Goal: Task Accomplishment & Management: Manage account settings

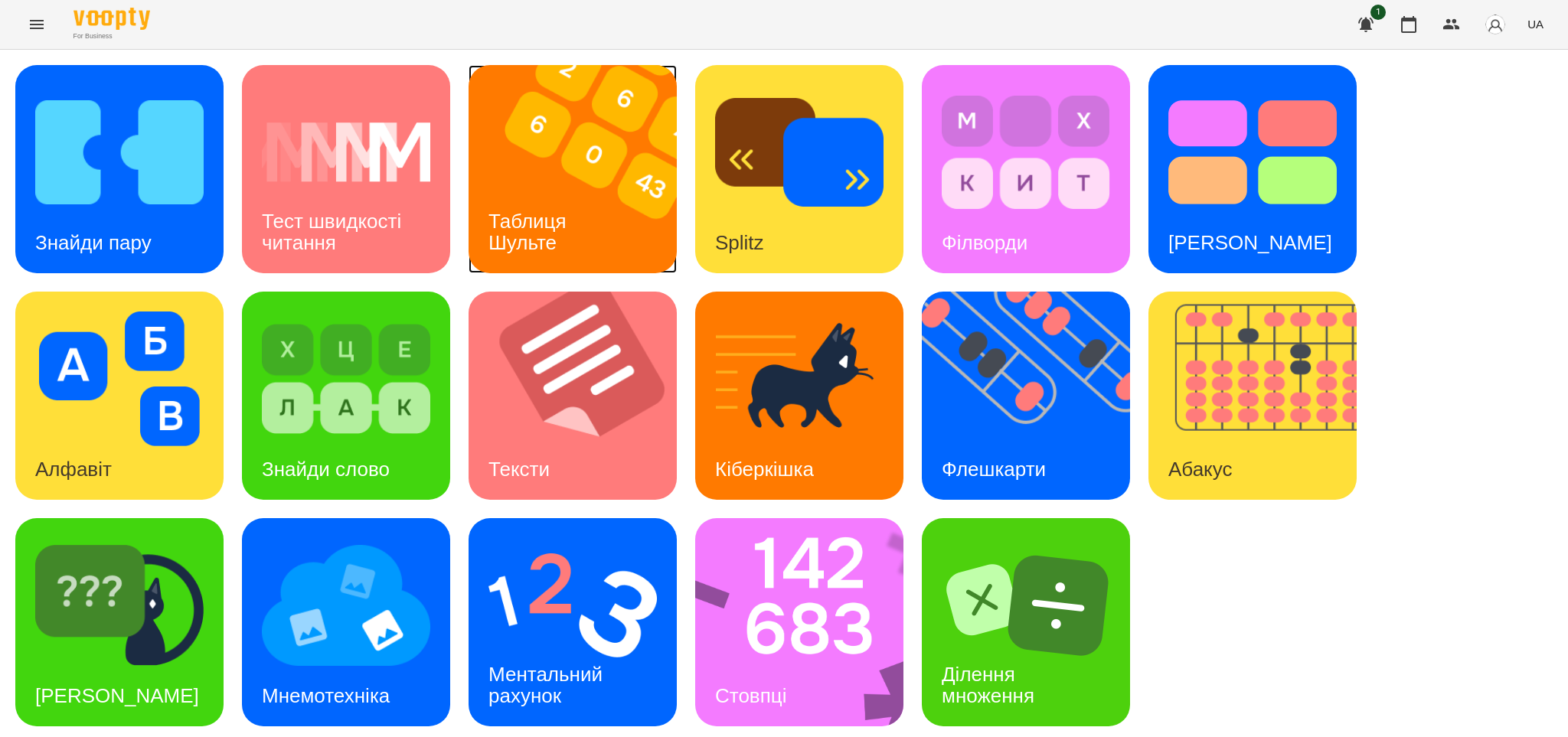
click at [621, 206] on img at bounding box center [582, 170] width 227 height 208
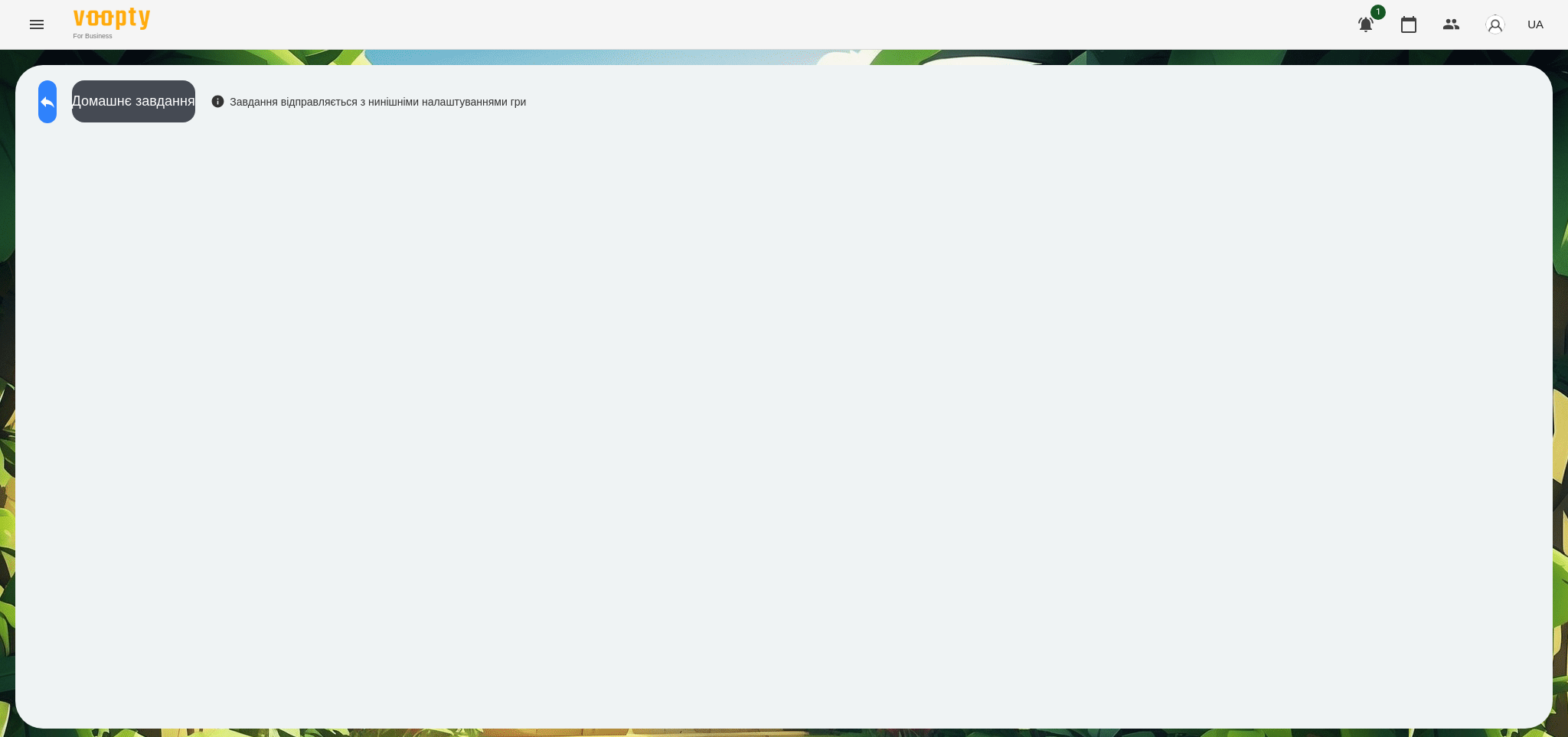
click at [57, 95] on icon at bounding box center [48, 101] width 19 height 19
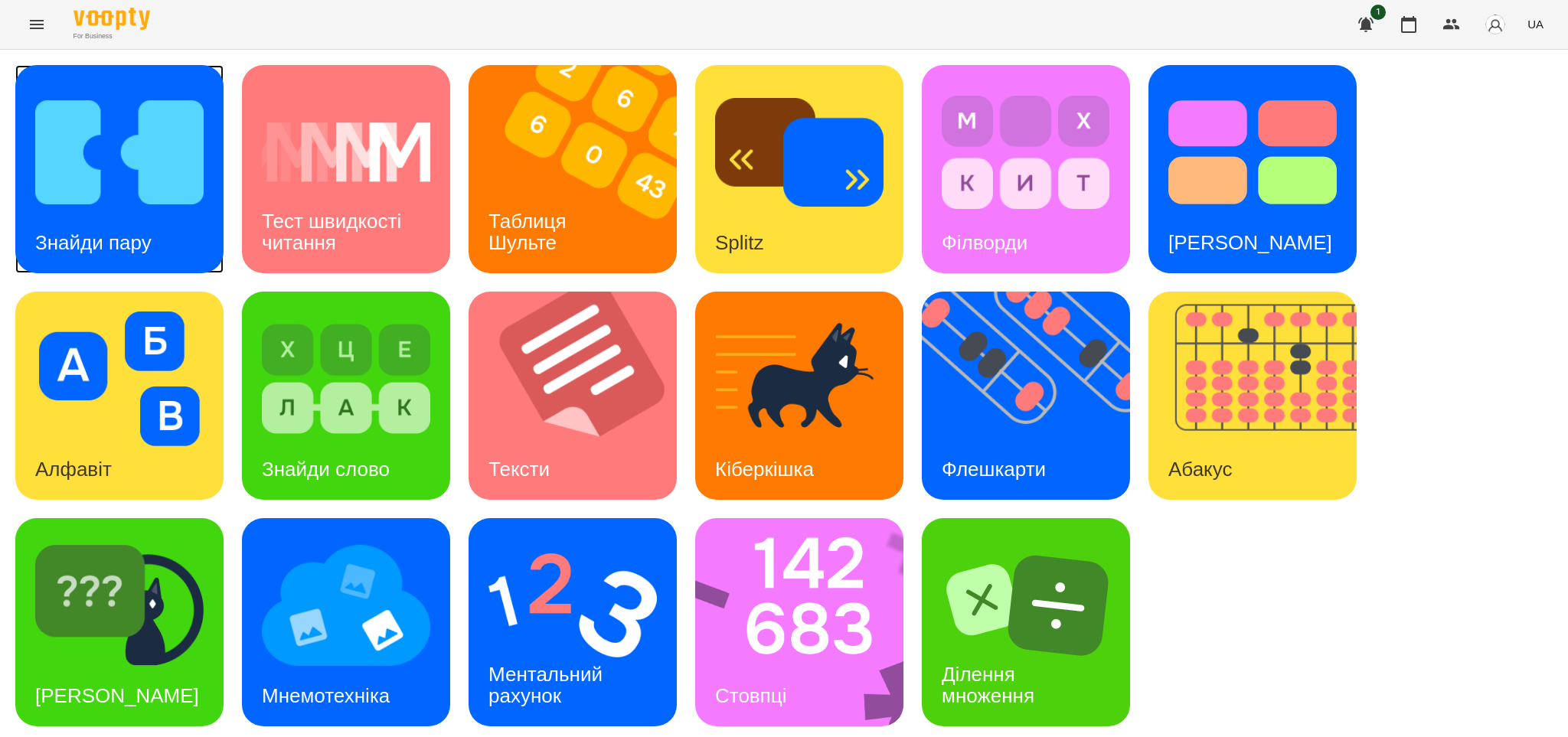
click at [161, 207] on img at bounding box center [119, 153] width 169 height 135
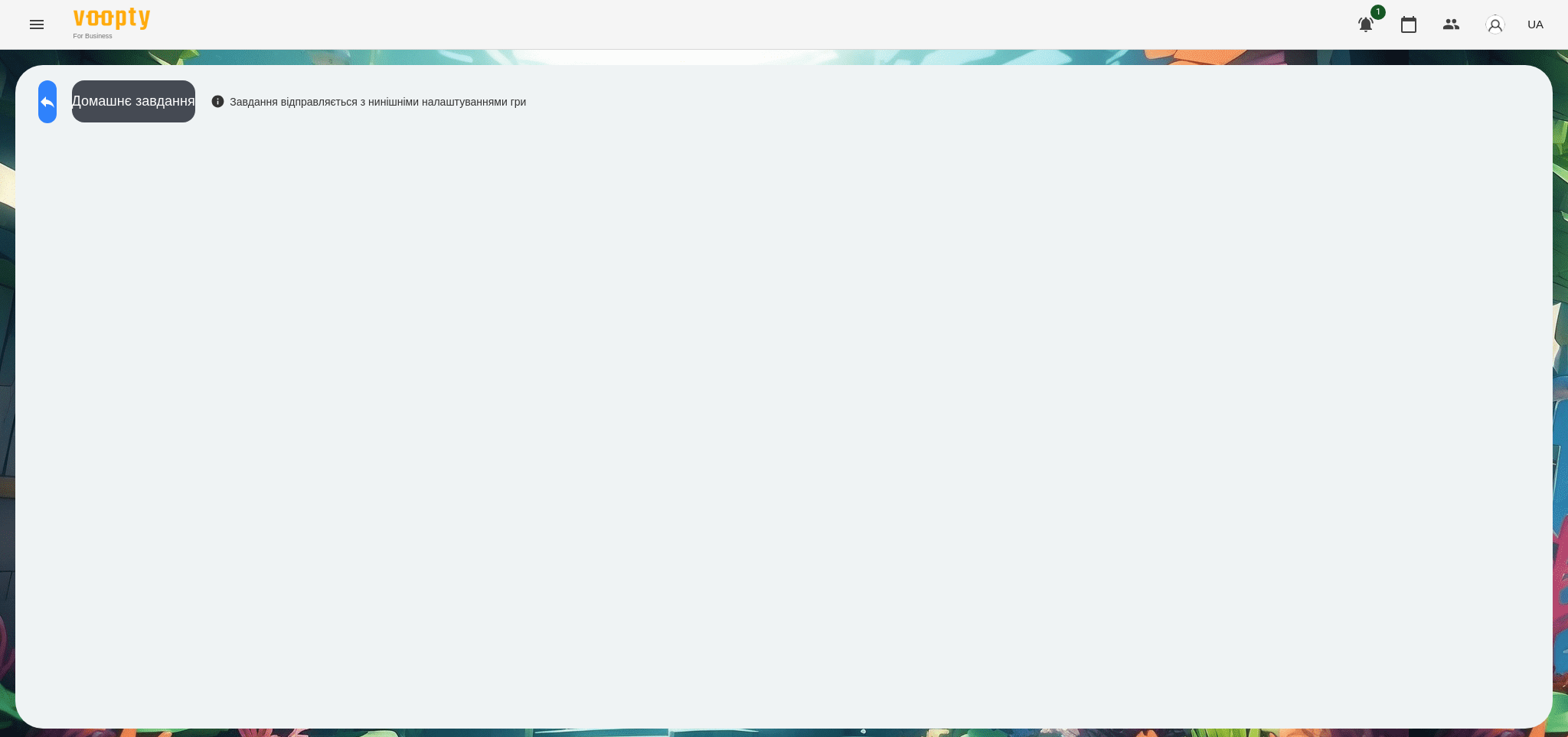
click at [57, 98] on icon at bounding box center [48, 101] width 19 height 19
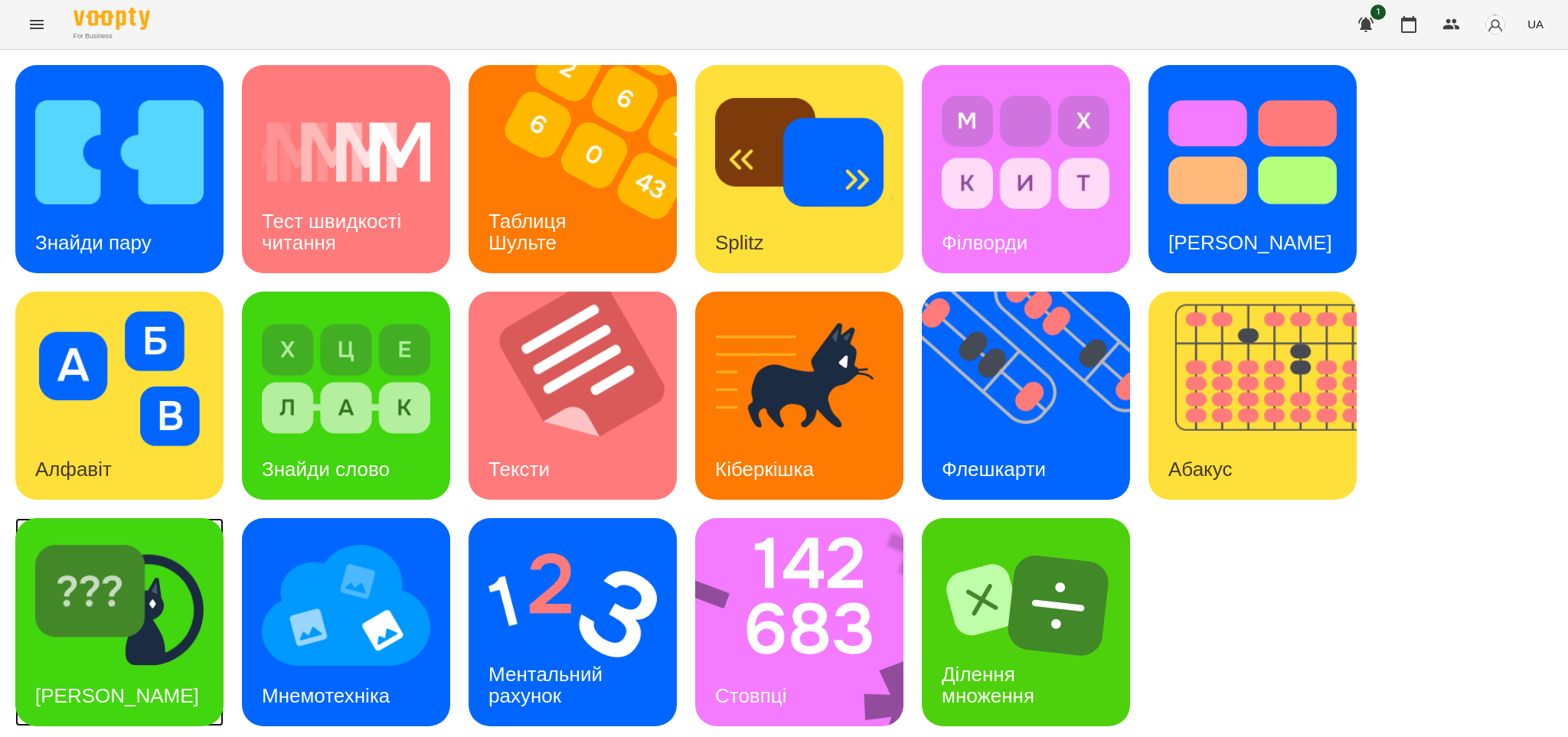
click at [177, 633] on img at bounding box center [119, 605] width 169 height 135
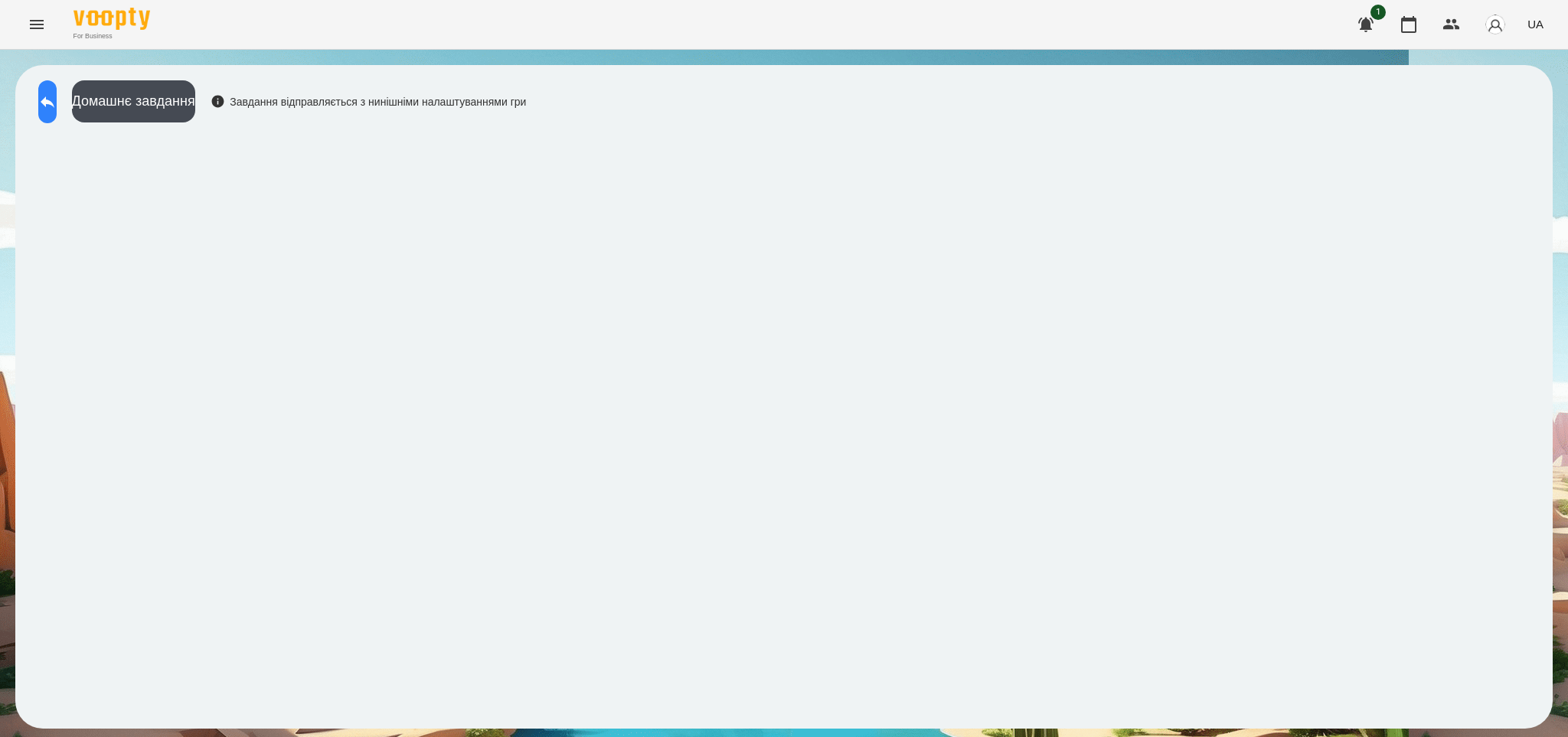
click at [57, 101] on icon at bounding box center [48, 101] width 19 height 19
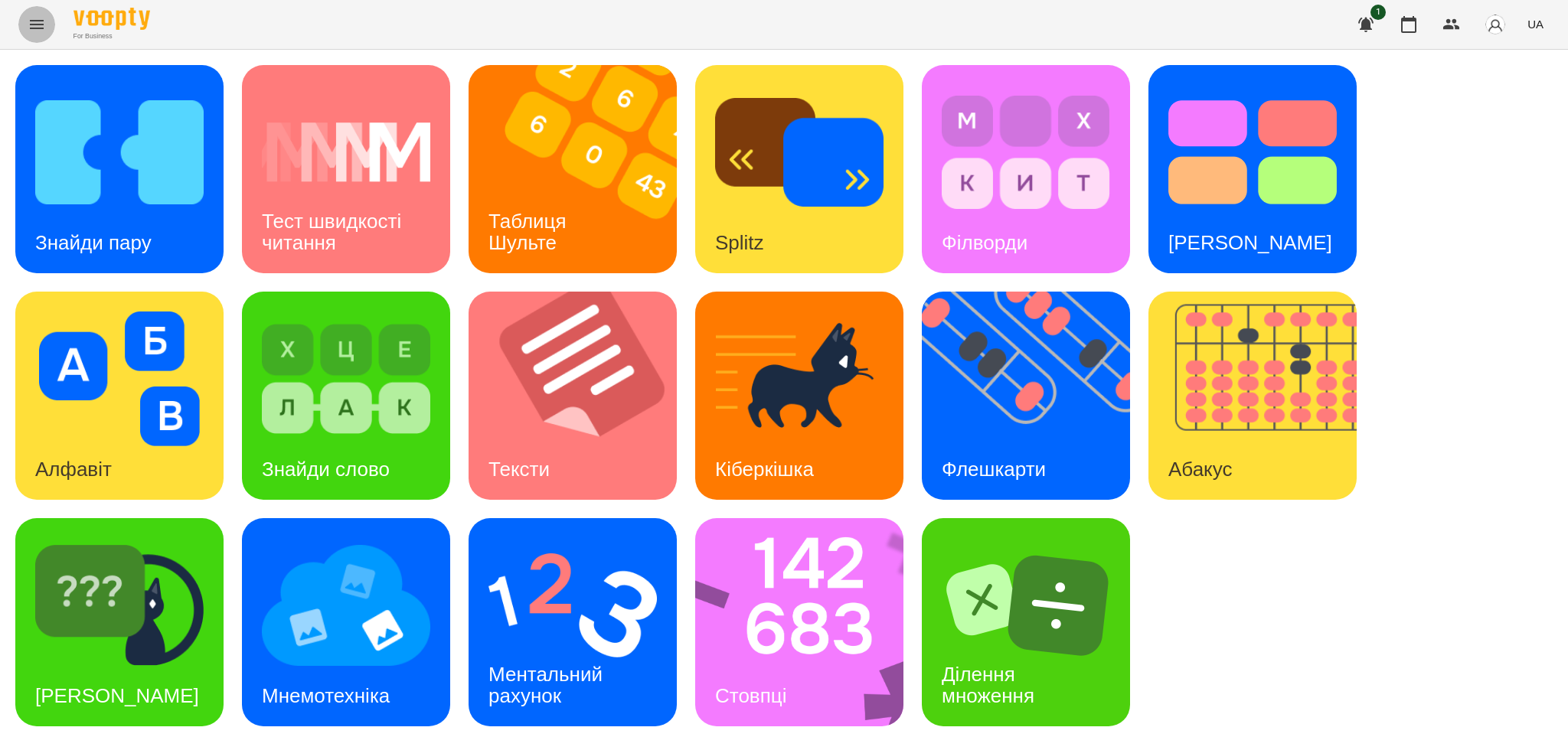
click at [35, 21] on icon "Menu" at bounding box center [37, 24] width 14 height 9
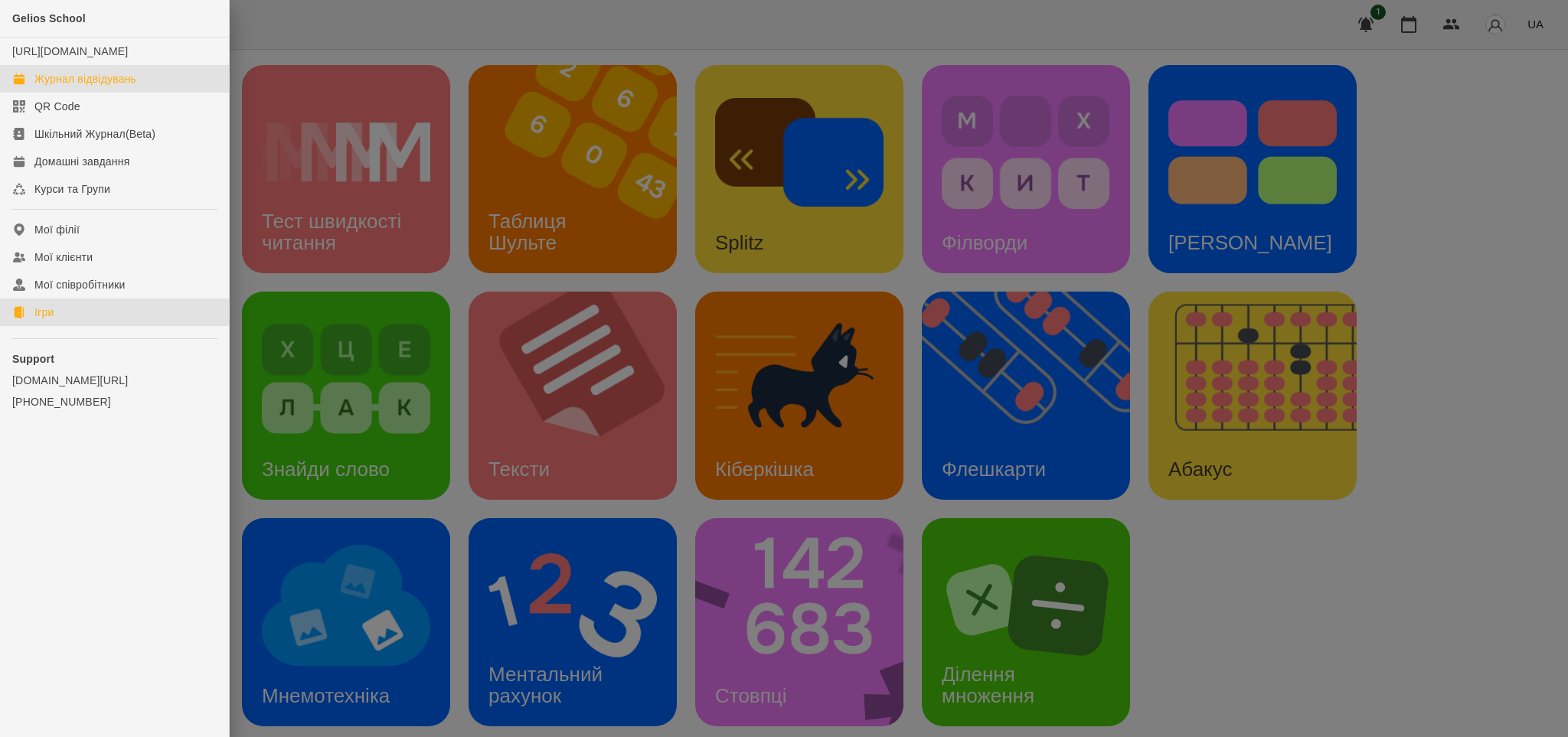
click at [77, 86] on div "Журнал відвідувань" at bounding box center [85, 78] width 102 height 15
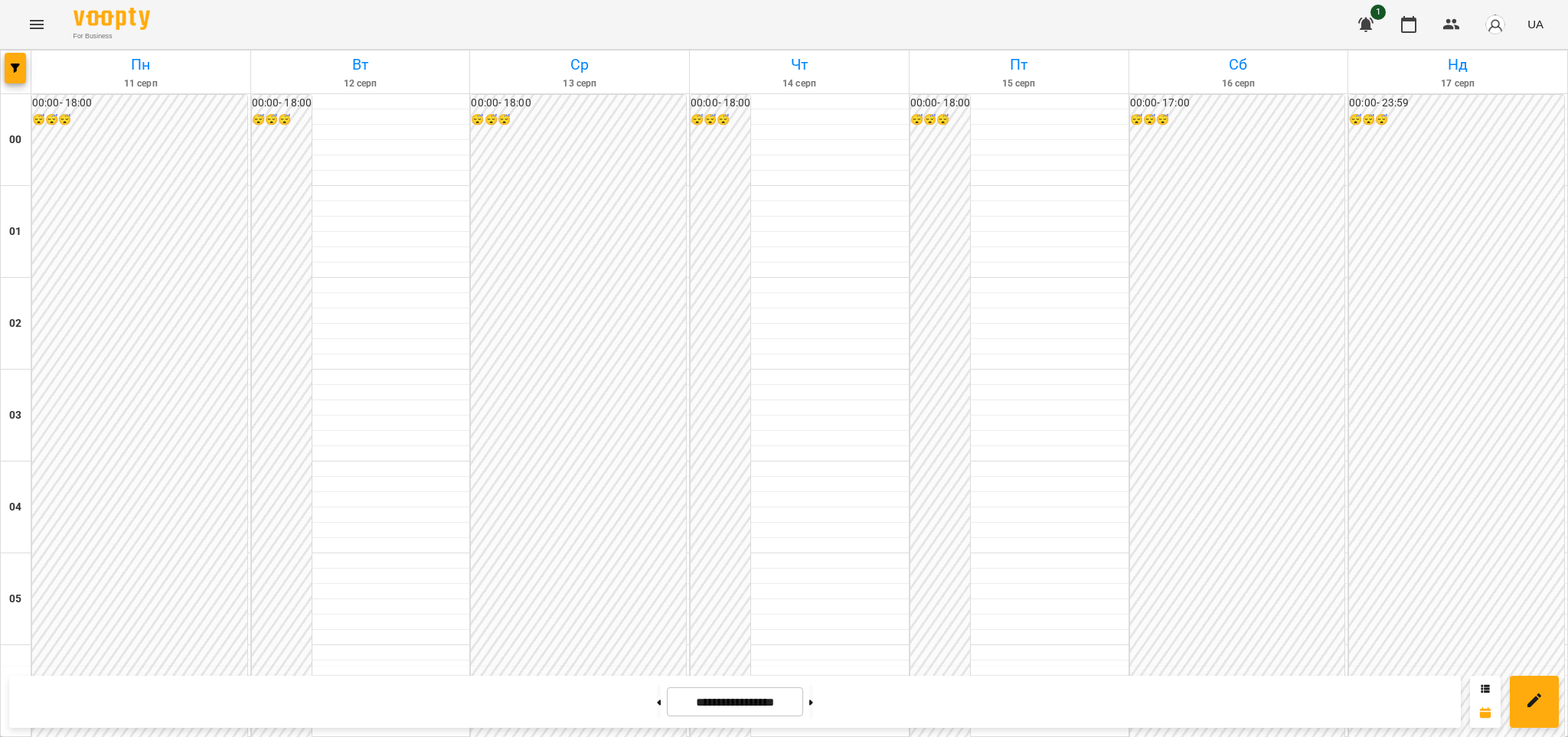
scroll to position [1367, 0]
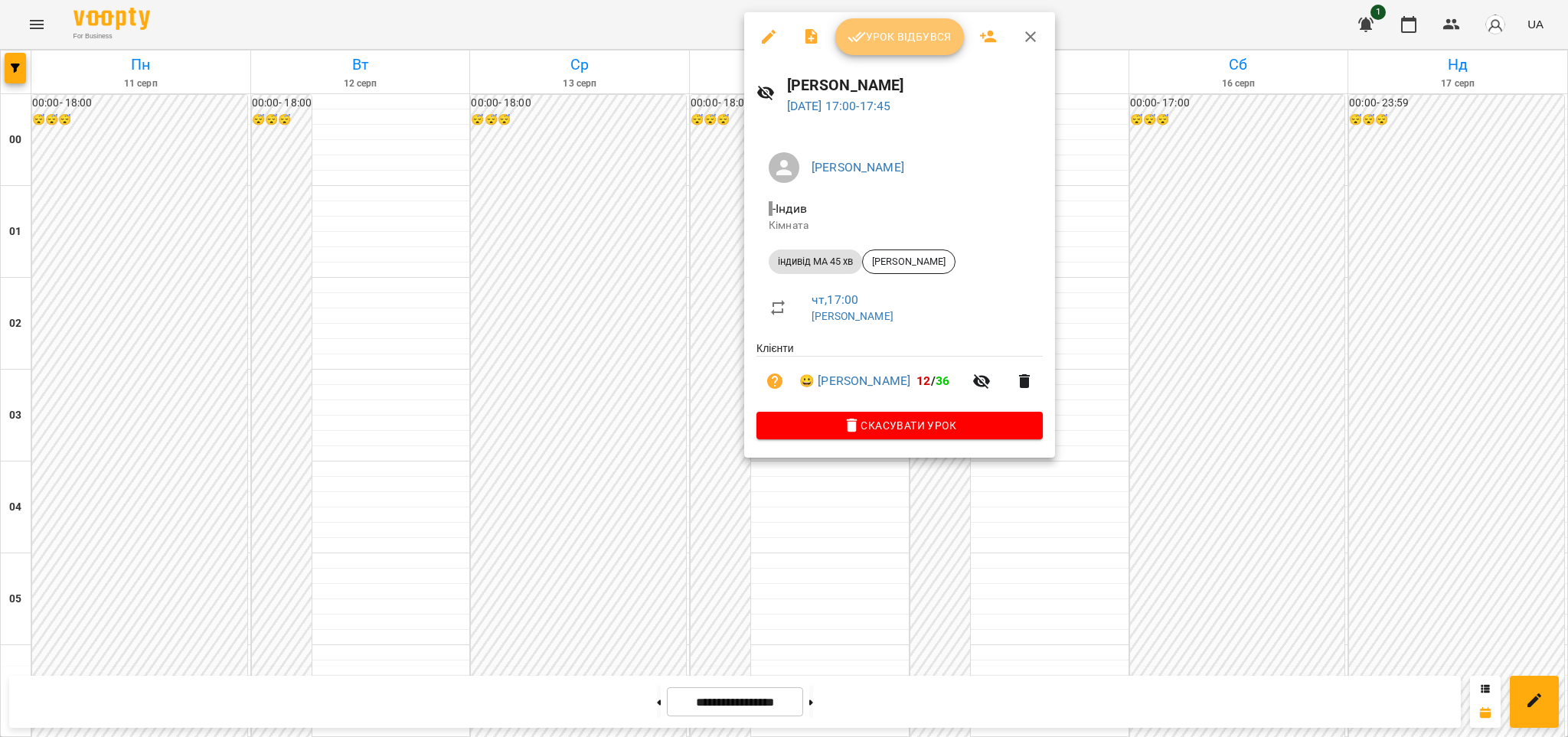
click at [883, 43] on span "Урок відбувся" at bounding box center [899, 37] width 104 height 19
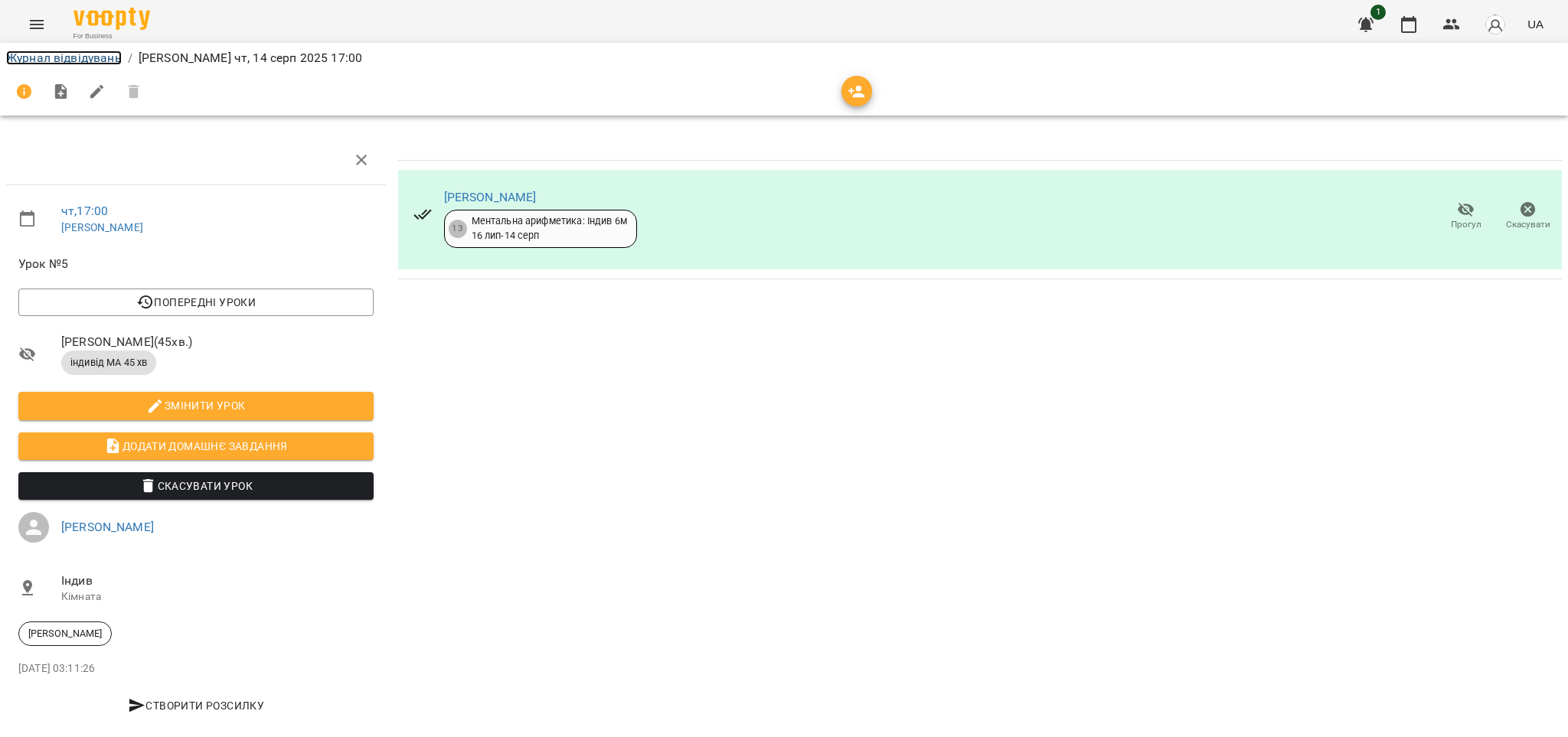
click at [66, 54] on link "Журнал відвідувань" at bounding box center [64, 58] width 115 height 15
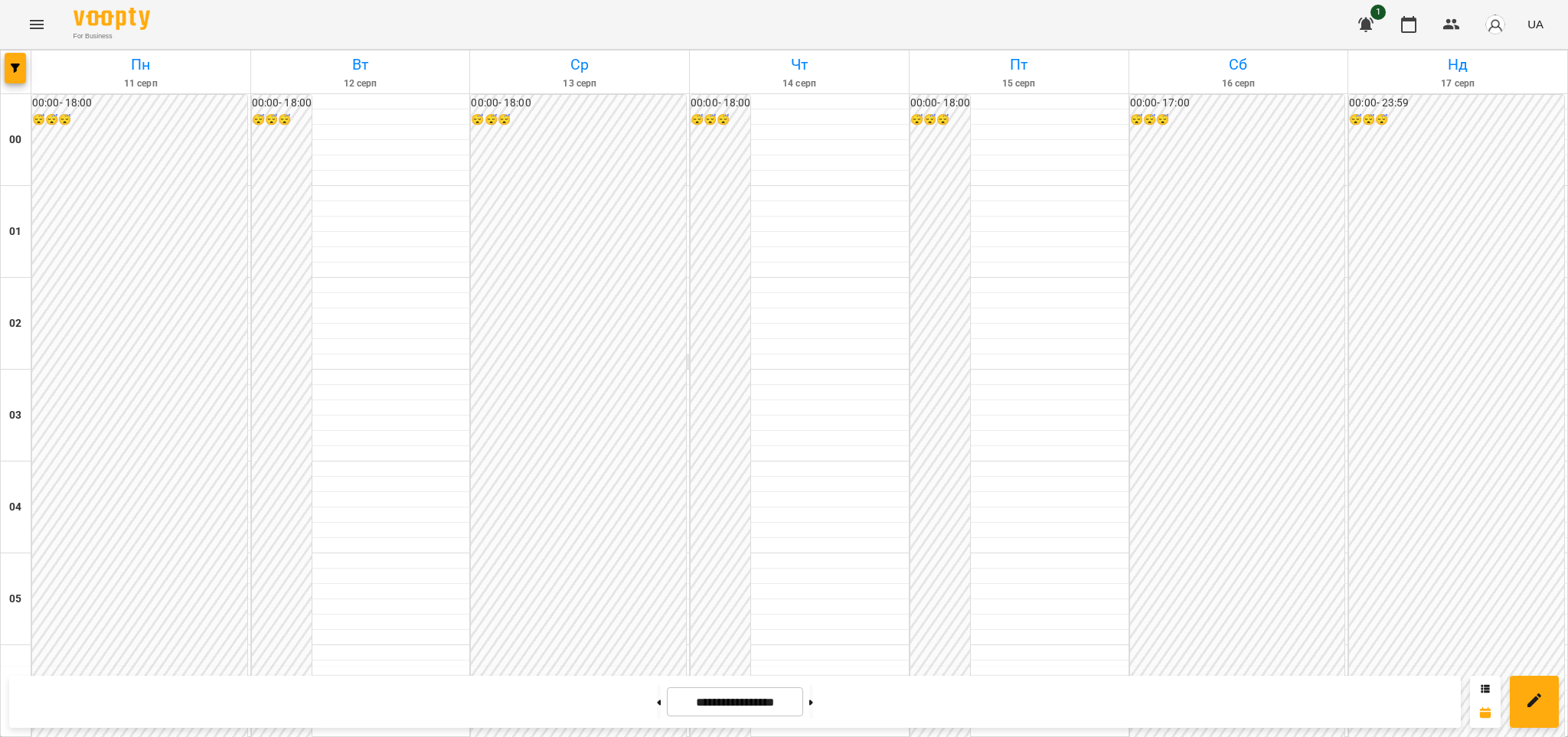
scroll to position [1630, 0]
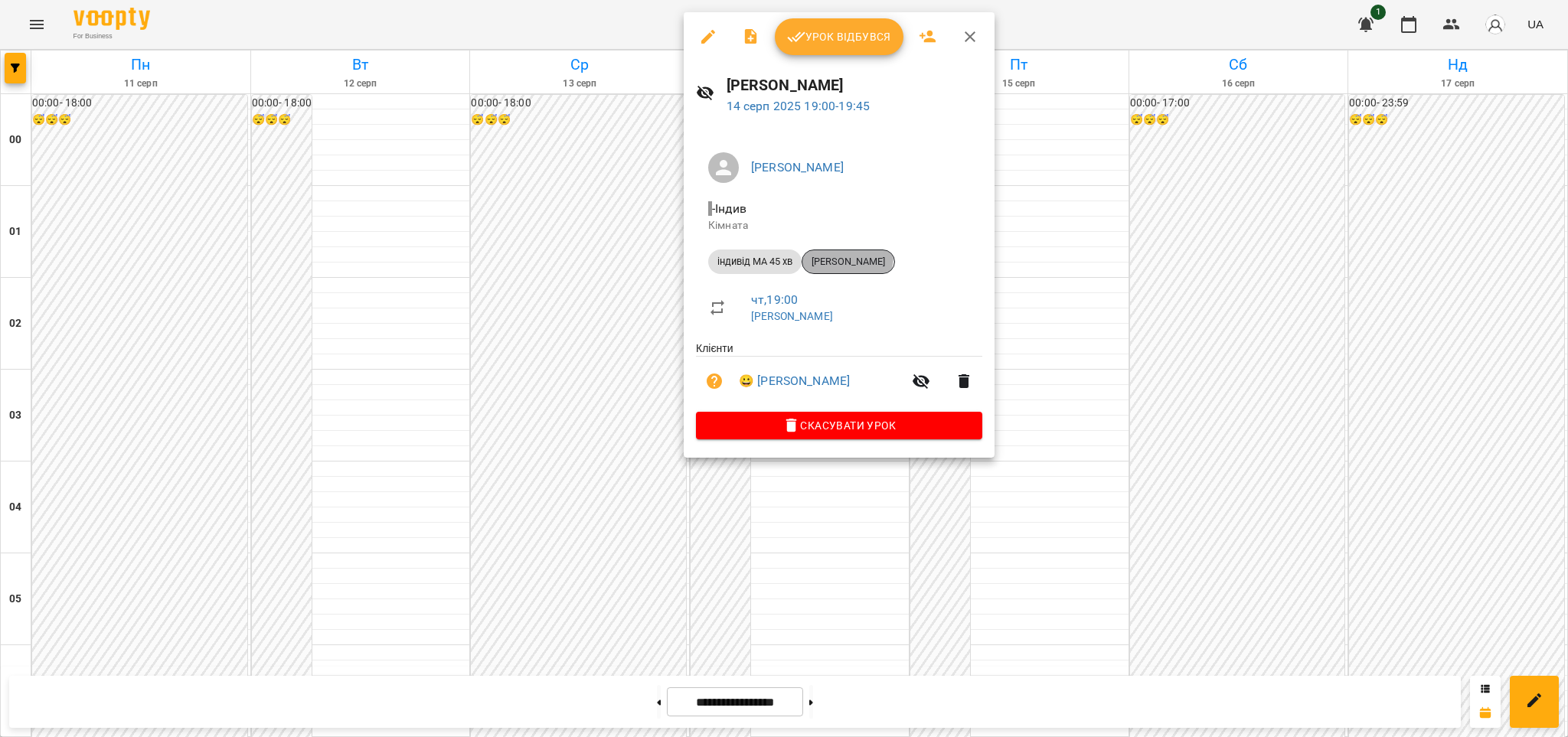
click at [838, 255] on span "[PERSON_NAME]" at bounding box center [849, 262] width 92 height 14
